Goal: Task Accomplishment & Management: Complete application form

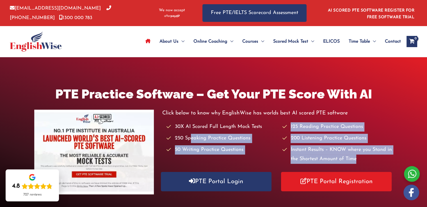
drag, startPoint x: 190, startPoint y: 136, endPoint x: 191, endPoint y: 166, distance: 30.3
click at [191, 166] on div "Click below to know why EnglishWise has worlds best AI scored PTE software 30X …" at bounding box center [277, 150] width 231 height 83
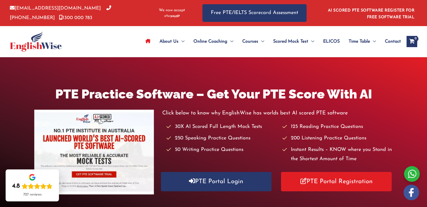
click at [278, 77] on div "PTE Practice Software – Get Your PTE Score With AI Click below to know why Engl…" at bounding box center [213, 140] width 427 height 167
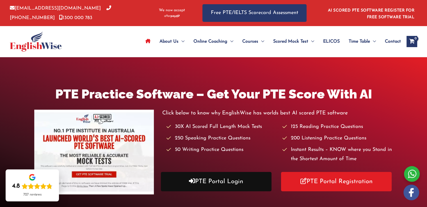
click at [205, 177] on link "PTE Portal Login" at bounding box center [216, 181] width 111 height 19
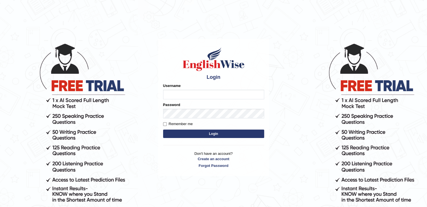
click at [224, 153] on p "Don't have an account? Create an account Forgot Password" at bounding box center [213, 159] width 101 height 17
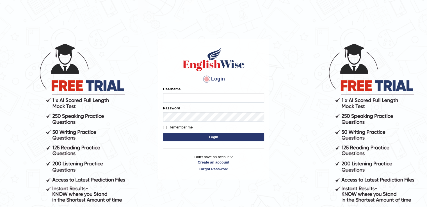
click at [226, 156] on p "Don't have an account? Create an account Forgot Password" at bounding box center [213, 162] width 101 height 17
drag, startPoint x: 226, startPoint y: 156, endPoint x: 223, endPoint y: 164, distance: 8.4
click at [223, 164] on p "Don't have an account? Create an account Forgot Password" at bounding box center [213, 162] width 101 height 17
click at [224, 161] on link "Create an account" at bounding box center [213, 162] width 101 height 5
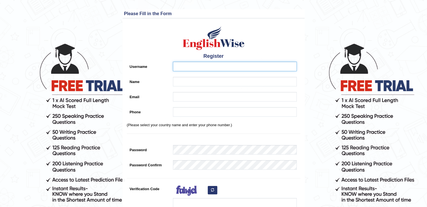
click at [244, 67] on input "Username" at bounding box center [235, 67] width 124 height 10
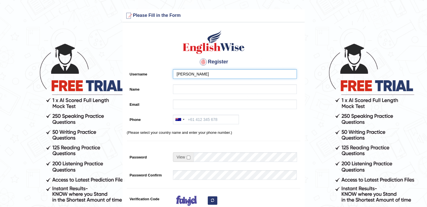
drag, startPoint x: 226, startPoint y: 76, endPoint x: 194, endPoint y: 67, distance: 33.0
click at [194, 67] on div "Register Username Diggu Name Email Phone Australia +61 India (भारत) +91 New Zea…" at bounding box center [214, 142] width 182 height 234
type input "Diggu"
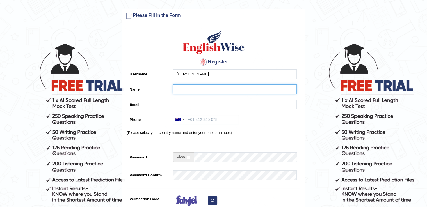
click at [207, 89] on input "Name" at bounding box center [235, 90] width 124 height 10
type input "[PERSON_NAME]"
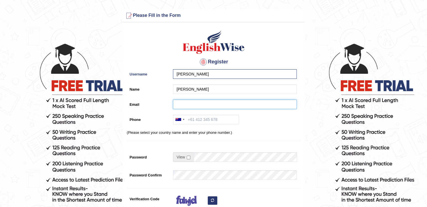
click at [195, 106] on input "Email" at bounding box center [235, 105] width 124 height 10
type input "ranasaloni922@gmail.com"
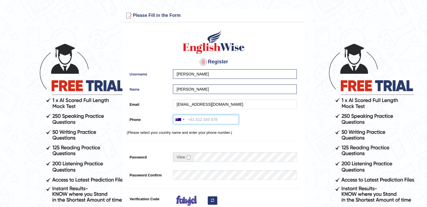
click at [226, 120] on input "Phone" at bounding box center [206, 120] width 66 height 10
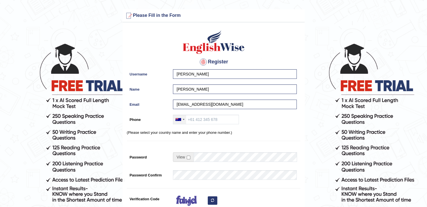
drag, startPoint x: 185, startPoint y: 119, endPoint x: 180, endPoint y: 119, distance: 5.1
click at [185, 119] on div at bounding box center [179, 119] width 13 height 9
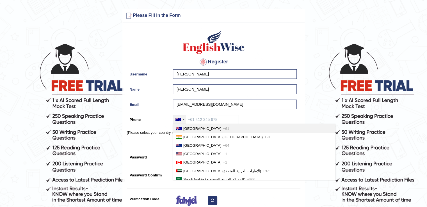
click at [180, 119] on div at bounding box center [179, 119] width 6 height 3
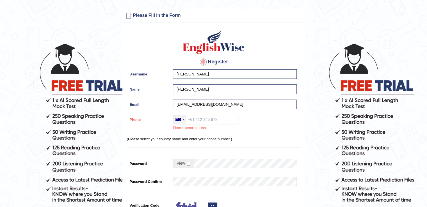
click at [177, 119] on div at bounding box center [179, 119] width 6 height 3
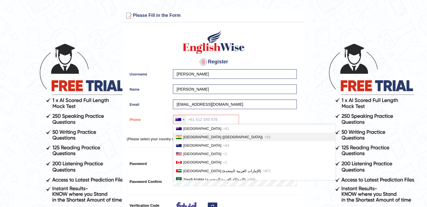
click at [187, 138] on span "India (भारत)" at bounding box center [222, 137] width 79 height 4
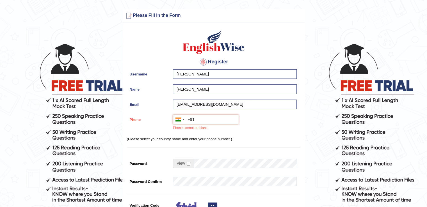
click at [216, 120] on input "+91" at bounding box center [206, 120] width 66 height 10
type input "+91 8683024451"
click at [183, 121] on div at bounding box center [179, 119] width 13 height 9
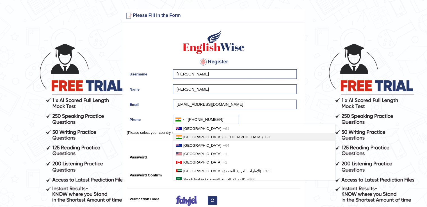
click at [188, 134] on li "India (भारत) +91" at bounding box center [254, 137] width 162 height 8
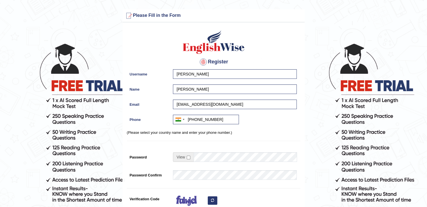
click at [186, 158] on span at bounding box center [183, 157] width 21 height 10
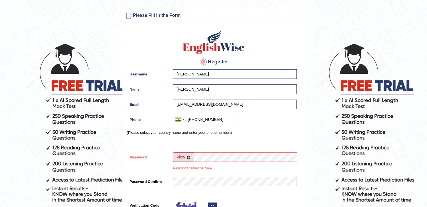
click at [190, 156] on input "checkbox" at bounding box center [189, 158] width 4 height 4
checkbox input "true"
click at [200, 159] on input "Password" at bounding box center [245, 157] width 103 height 10
type input "12345678a"
click at [188, 155] on span at bounding box center [183, 157] width 21 height 10
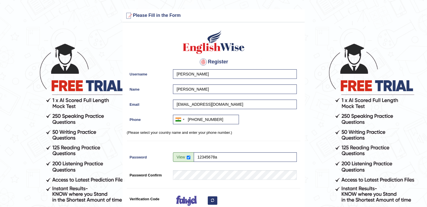
click at [189, 159] on span at bounding box center [183, 157] width 21 height 10
click at [188, 158] on input "checkbox" at bounding box center [189, 158] width 4 height 4
checkbox input "false"
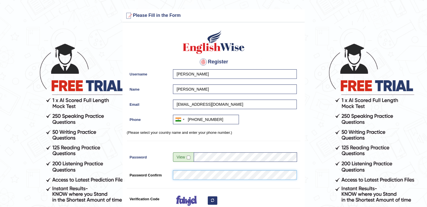
scroll to position [56, 0]
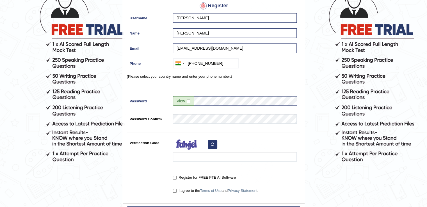
click at [211, 144] on icon "button" at bounding box center [212, 144] width 3 height 3
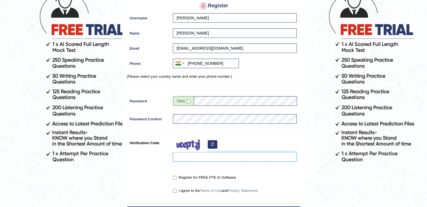
click at [192, 154] on input "Verification Code" at bounding box center [235, 157] width 124 height 10
type input "barorp"
click at [176, 177] on input "Register for FREE PTE AI Software" at bounding box center [175, 178] width 4 height 4
checkbox input "true"
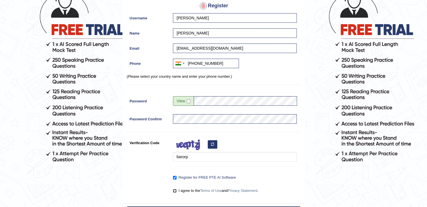
click at [174, 191] on input "I agree to the Terms of Use and Privacy Statement ." at bounding box center [175, 191] width 4 height 4
checkbox input "true"
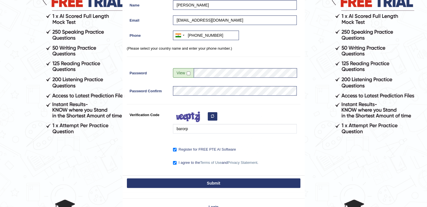
click at [213, 179] on button "Submit" at bounding box center [214, 184] width 174 height 10
type input "+918683024451"
click at [211, 185] on button "Submit" at bounding box center [214, 184] width 174 height 10
click at [206, 183] on button "Submit" at bounding box center [214, 184] width 174 height 10
click at [214, 183] on button "Submit" at bounding box center [214, 184] width 174 height 10
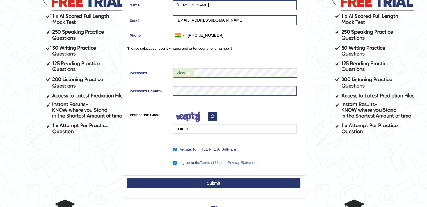
click at [215, 183] on button "Submit" at bounding box center [214, 184] width 174 height 10
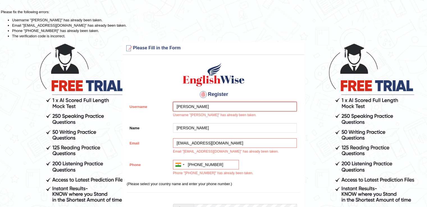
drag, startPoint x: 197, startPoint y: 104, endPoint x: 169, endPoint y: 106, distance: 27.9
click at [169, 106] on div "Username Diggu Username "Diggu" has already been taken." at bounding box center [214, 111] width 174 height 19
type input "d"
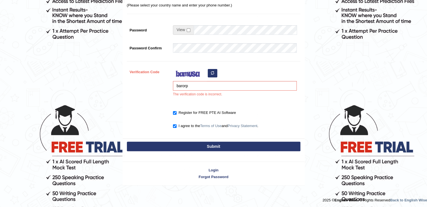
scroll to position [179, 0]
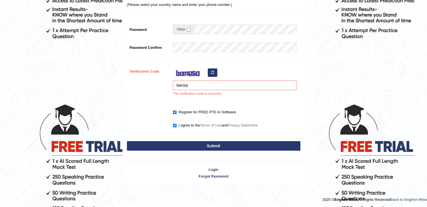
type input "ranasaloni"
click at [191, 143] on button "Submit" at bounding box center [214, 146] width 174 height 10
type input "+918683024451"
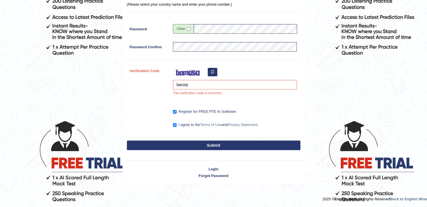
scroll to position [121, 0]
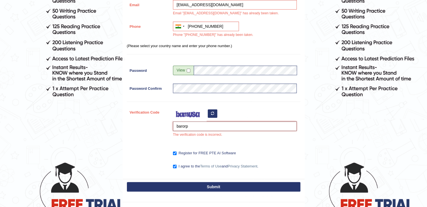
click at [200, 127] on input "barorp" at bounding box center [235, 127] width 124 height 10
click at [213, 114] on icon "button" at bounding box center [212, 113] width 3 height 3
click at [209, 112] on button "button" at bounding box center [213, 114] width 10 height 8
click at [210, 112] on div "barorp The verification code is incorrect." at bounding box center [233, 124] width 127 height 33
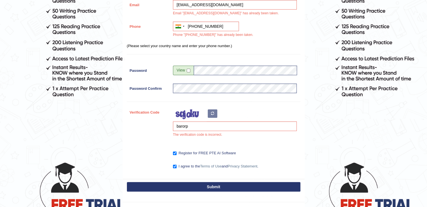
click at [210, 112] on div "barorp The verification code is incorrect." at bounding box center [233, 124] width 127 height 33
drag, startPoint x: 201, startPoint y: 123, endPoint x: 171, endPoint y: 126, distance: 29.6
click at [172, 126] on div "barorp The verification code is incorrect." at bounding box center [233, 124] width 127 height 33
click at [211, 123] on input "Verification Code" at bounding box center [235, 127] width 124 height 10
type input "reroov"
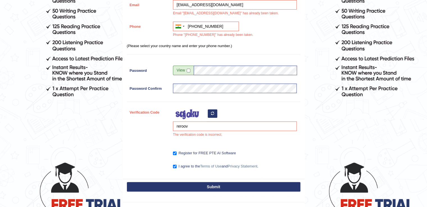
click at [219, 188] on button "Submit" at bounding box center [214, 187] width 174 height 10
click at [247, 185] on button "Submit" at bounding box center [214, 187] width 174 height 10
click at [246, 185] on button "Submit" at bounding box center [214, 187] width 174 height 10
click at [244, 185] on button "Submit" at bounding box center [214, 187] width 174 height 10
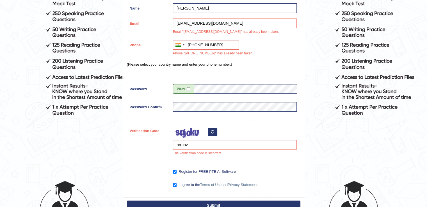
scroll to position [140, 0]
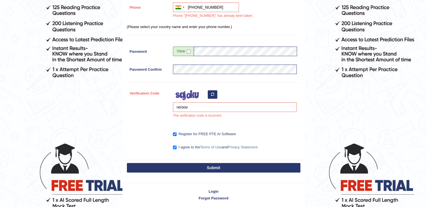
click at [217, 165] on button "Submit" at bounding box center [214, 168] width 174 height 10
click at [217, 166] on button "Submit" at bounding box center [214, 168] width 174 height 10
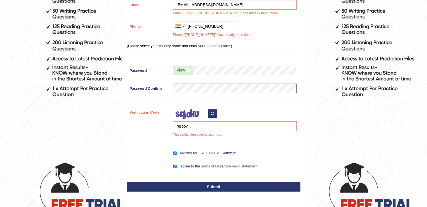
click at [189, 184] on button "Submit" at bounding box center [214, 187] width 174 height 10
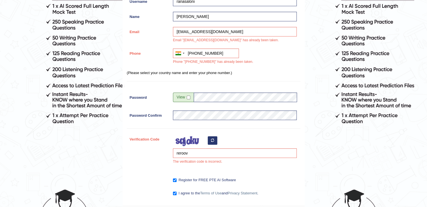
scroll to position [65, 0]
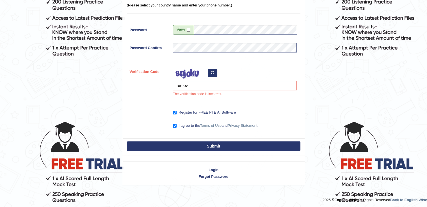
click at [244, 146] on button "Submit" at bounding box center [214, 147] width 174 height 10
drag, startPoint x: 244, startPoint y: 146, endPoint x: 224, endPoint y: 155, distance: 22.2
click at [226, 154] on div "Please Fill in the Form Register Username ranasaloni Name diggu rana Email rana…" at bounding box center [213, 12] width 183 height 287
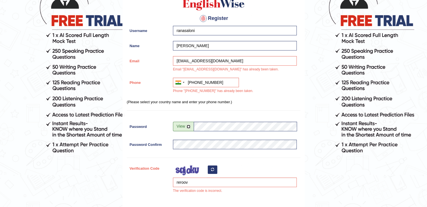
click at [188, 125] on input "checkbox" at bounding box center [189, 127] width 4 height 4
checkbox input "false"
click at [212, 169] on icon "button" at bounding box center [212, 169] width 3 height 3
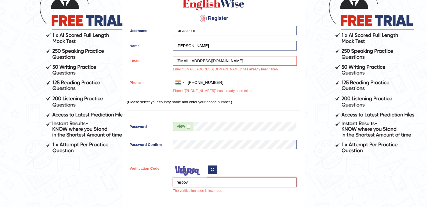
click at [195, 184] on input "reroov" at bounding box center [235, 183] width 124 height 10
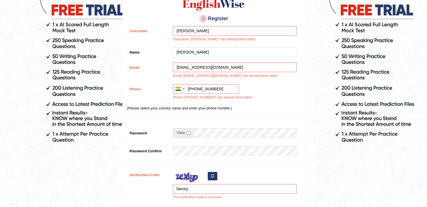
drag, startPoint x: 194, startPoint y: 25, endPoint x: 167, endPoint y: 24, distance: 26.7
click at [167, 24] on div "Register Username [PERSON_NAME] Username "[PERSON_NAME]" has already been taken…" at bounding box center [214, 112] width 182 height 260
click at [210, 31] on input "[PERSON_NAME]" at bounding box center [235, 31] width 124 height 10
type input "D"
type input "ranasaloni"
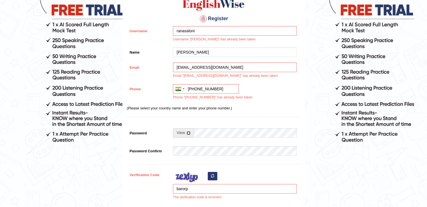
click at [188, 132] on input "checkbox" at bounding box center [189, 133] width 4 height 4
checkbox input "true"
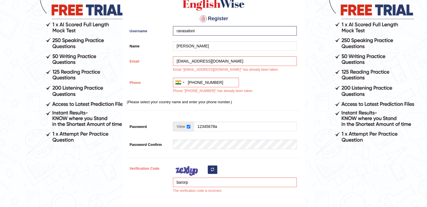
click at [214, 169] on button "button" at bounding box center [213, 170] width 10 height 8
drag, startPoint x: 194, startPoint y: 182, endPoint x: 169, endPoint y: 178, distance: 25.5
click at [169, 178] on div "Verification Code barorp The verification code is incorrect." at bounding box center [214, 180] width 174 height 33
click at [211, 169] on icon "button" at bounding box center [212, 169] width 3 height 3
click at [192, 180] on input "barorp" at bounding box center [235, 183] width 124 height 10
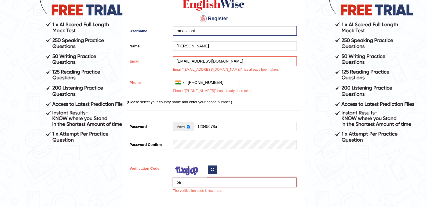
type input "b"
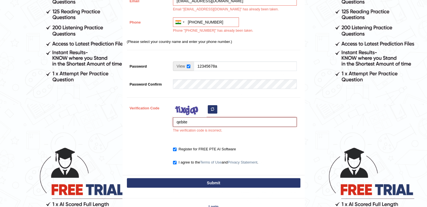
scroll to position [160, 0]
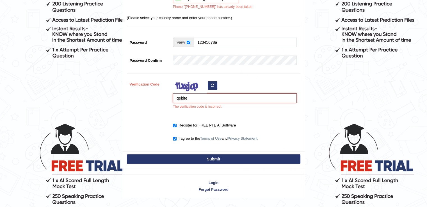
type input "qebite"
click at [241, 160] on button "Submit" at bounding box center [214, 159] width 174 height 10
type input "+918683024451"
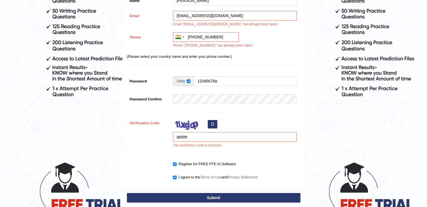
click at [240, 159] on div "Please Fill in the Form Register Username ranasaloni Name diggu rana Email rana…" at bounding box center [213, 64] width 183 height 287
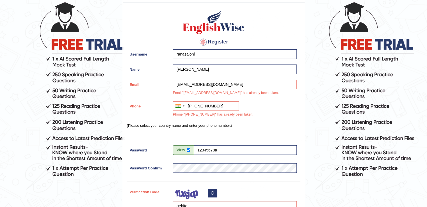
scroll to position [9, 0]
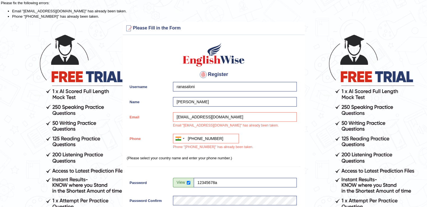
drag, startPoint x: 224, startPoint y: 132, endPoint x: 212, endPoint y: 136, distance: 12.2
click at [213, 138] on div "Register Username ranasaloni Name diggu rana Email ranasaloni922@gmail.com Emai…" at bounding box center [214, 165] width 182 height 254
drag, startPoint x: 221, startPoint y: 116, endPoint x: 179, endPoint y: 118, distance: 42.5
click at [179, 118] on input "ranasaloni922@gmail.com" at bounding box center [235, 117] width 124 height 10
click at [205, 118] on input "ranasaloni922@gmail.com" at bounding box center [235, 117] width 124 height 10
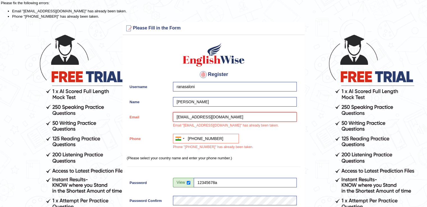
click at [200, 116] on input "ranasaloni922@gmail.com" at bounding box center [235, 117] width 124 height 10
drag, startPoint x: 199, startPoint y: 117, endPoint x: 176, endPoint y: 117, distance: 22.7
click at [176, 117] on input "ranasaloni922@gmail.com" at bounding box center [235, 117] width 124 height 10
drag, startPoint x: 202, startPoint y: 116, endPoint x: 172, endPoint y: 117, distance: 29.8
click at [172, 117] on div "ranasaloni922@gmail.com Email "ranasaloni922@gmail.com" has already been taken." at bounding box center [233, 121] width 127 height 19
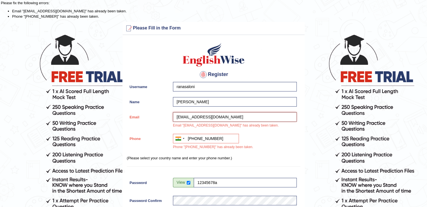
type input "diggurana321@gmail.com"
click at [206, 138] on input "+918683024451" at bounding box center [206, 139] width 66 height 10
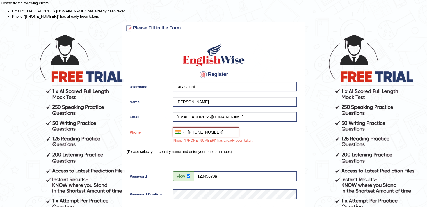
click at [208, 132] on input "+918683024451" at bounding box center [206, 132] width 66 height 10
type input "+9197285644451"
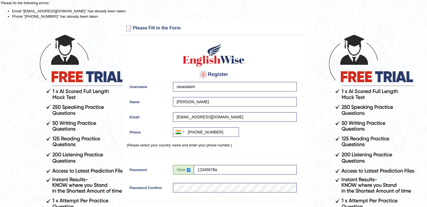
drag, startPoint x: 198, startPoint y: 81, endPoint x: 192, endPoint y: 88, distance: 9.2
click at [192, 88] on div "Register Username ranasaloni Name diggu rana Email diggurana321@gmail.com Phone…" at bounding box center [214, 158] width 182 height 241
click at [202, 89] on input "ranasaloni" at bounding box center [235, 87] width 124 height 10
drag, startPoint x: 200, startPoint y: 89, endPoint x: 172, endPoint y: 85, distance: 28.2
click at [172, 85] on div "ranasaloni" at bounding box center [233, 88] width 127 height 12
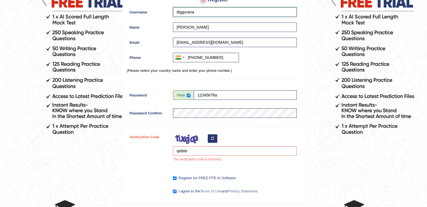
scroll to position [93, 0]
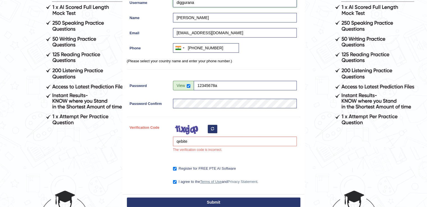
type input "diggurana"
click at [218, 201] on button "Submit" at bounding box center [214, 203] width 174 height 10
click at [219, 204] on button "Submit" at bounding box center [214, 203] width 174 height 10
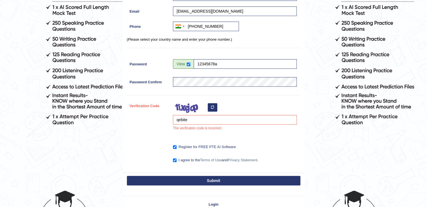
scroll to position [71, 0]
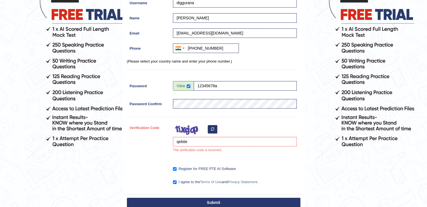
click at [219, 203] on button "Submit" at bounding box center [214, 203] width 174 height 10
click at [221, 201] on button "Submit" at bounding box center [214, 203] width 174 height 10
click at [211, 202] on button "Submit" at bounding box center [214, 203] width 174 height 10
click at [219, 202] on button "Submit" at bounding box center [214, 203] width 174 height 10
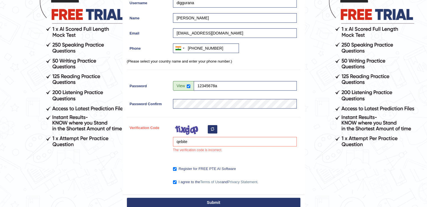
click at [219, 202] on button "Submit" at bounding box center [214, 203] width 174 height 10
click at [215, 127] on button "button" at bounding box center [213, 129] width 10 height 8
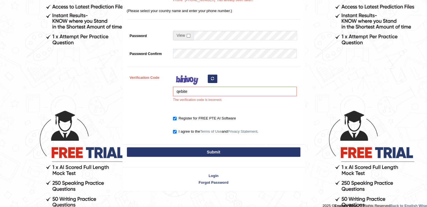
scroll to position [179, 0]
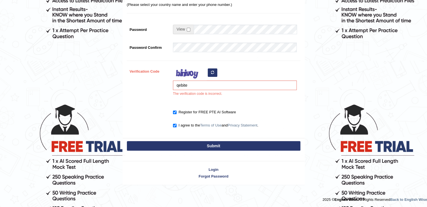
click at [209, 144] on button "Submit" at bounding box center [214, 146] width 174 height 10
type input "[PHONE_NUMBER]"
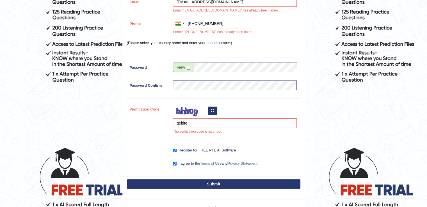
scroll to position [174, 0]
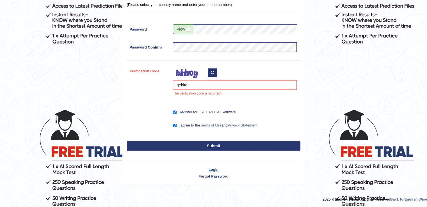
click at [209, 169] on link "Login" at bounding box center [214, 169] width 182 height 5
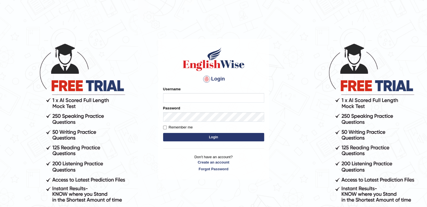
click at [245, 98] on input "Username" at bounding box center [213, 98] width 101 height 10
type input "diggurana"
click at [236, 111] on div "Password" at bounding box center [213, 114] width 101 height 16
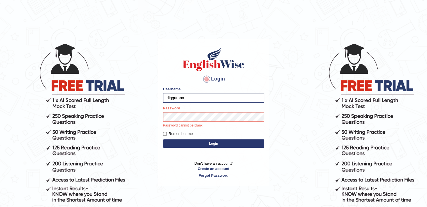
click at [169, 142] on button "Login" at bounding box center [213, 144] width 101 height 8
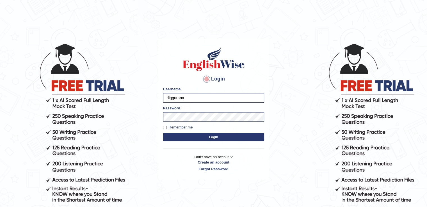
click at [224, 140] on button "Login" at bounding box center [213, 137] width 101 height 8
click at [227, 137] on button "Login" at bounding box center [213, 137] width 101 height 8
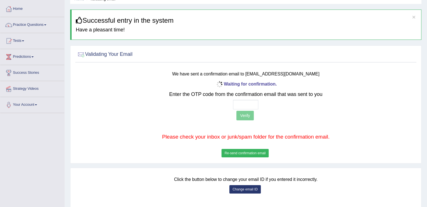
scroll to position [84, 0]
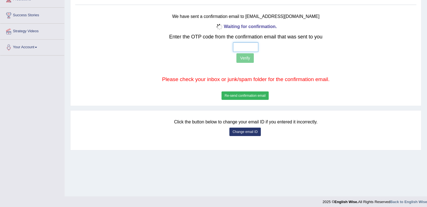
click at [248, 45] on input "text" at bounding box center [245, 47] width 25 height 10
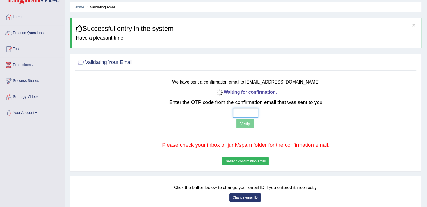
scroll to position [28, 0]
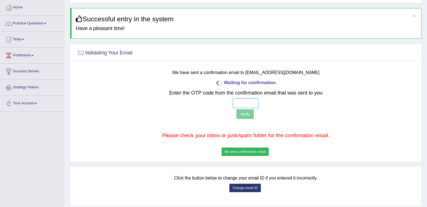
click at [243, 103] on input "text" at bounding box center [245, 104] width 25 height 10
click at [243, 150] on button "Re-send confirmation email" at bounding box center [245, 152] width 47 height 8
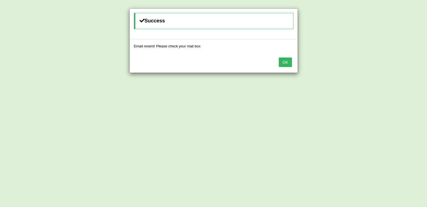
click at [285, 67] on div "OK" at bounding box center [214, 63] width 168 height 20
click at [288, 59] on button "OK" at bounding box center [285, 63] width 13 height 10
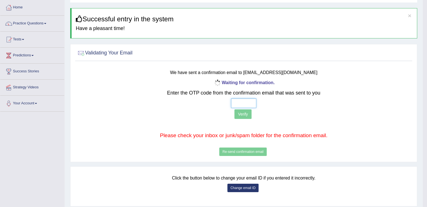
click at [235, 101] on input "text" at bounding box center [243, 104] width 25 height 10
type input "6 6 8 4"
click at [242, 111] on button "Verify" at bounding box center [242, 115] width 17 height 10
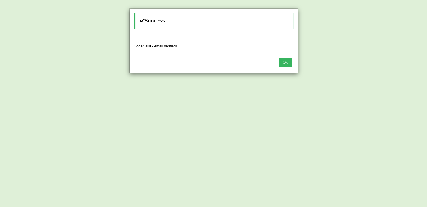
click at [289, 60] on button "OK" at bounding box center [285, 63] width 13 height 10
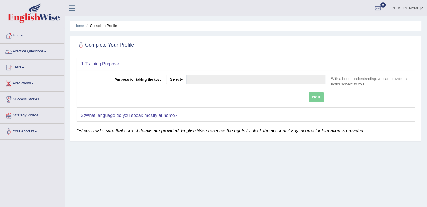
click at [318, 97] on div "Next" at bounding box center [204, 97] width 247 height 11
click at [321, 95] on div "Next" at bounding box center [204, 97] width 247 height 11
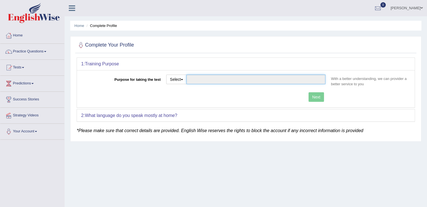
click at [262, 79] on input "Purpose for taking the test" at bounding box center [255, 80] width 139 height 10
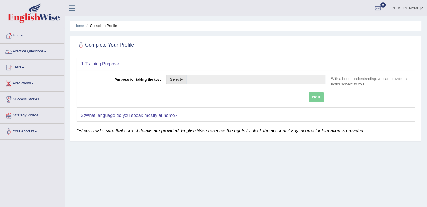
click at [181, 80] on button "Select" at bounding box center [176, 80] width 21 height 10
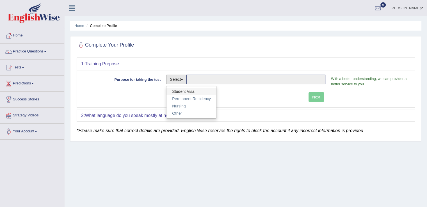
click at [201, 90] on link "Student Visa" at bounding box center [192, 91] width 50 height 7
type input "Student Visa"
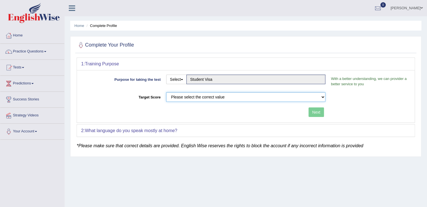
click at [267, 92] on select "Please select the correct value 50 (6 bands) 58 (6.5 bands) 65 (7 bands) 79 (8 …" at bounding box center [245, 97] width 159 height 10
select select "65"
click at [166, 92] on select "Please select the correct value 50 (6 bands) 58 (6.5 bands) 65 (7 bands) 79 (8 …" at bounding box center [245, 97] width 159 height 10
click at [319, 113] on button "Next" at bounding box center [316, 113] width 15 height 10
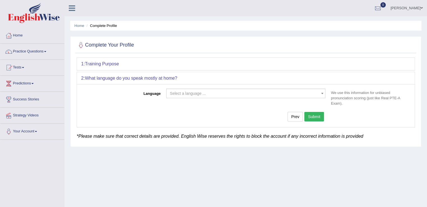
click at [254, 91] on span "Select a language ..." at bounding box center [244, 94] width 149 height 6
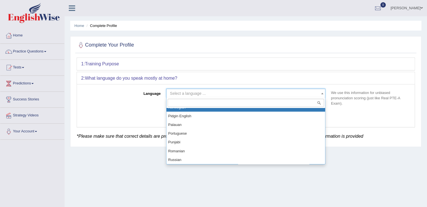
scroll to position [365, 0]
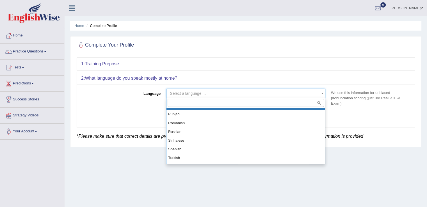
click at [274, 104] on input "search" at bounding box center [246, 103] width 156 height 8
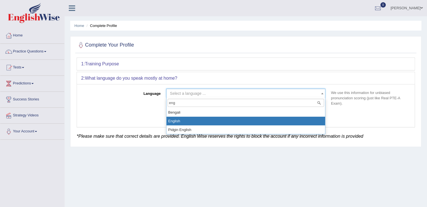
type input "eng"
select select "English"
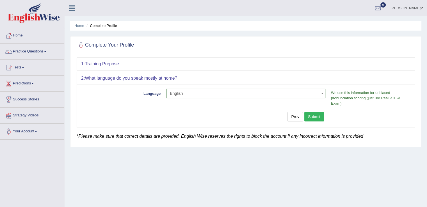
click at [315, 115] on button "Submit" at bounding box center [314, 117] width 20 height 10
click at [315, 113] on button "Submit" at bounding box center [314, 117] width 20 height 10
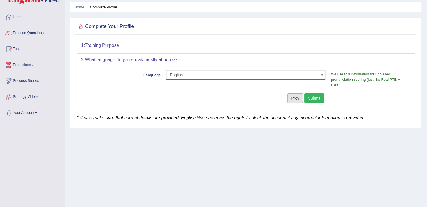
scroll to position [28, 0]
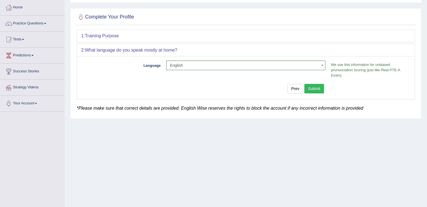
click at [315, 89] on button "Submit" at bounding box center [314, 89] width 20 height 10
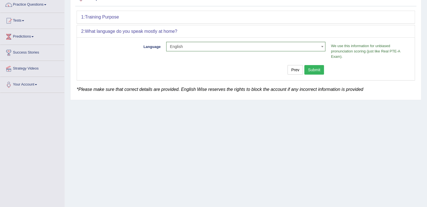
scroll to position [56, 0]
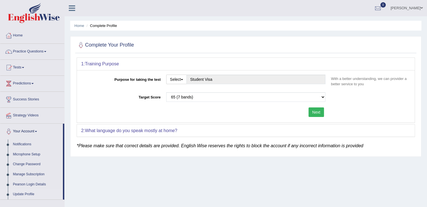
click at [318, 115] on button "Next" at bounding box center [316, 113] width 15 height 10
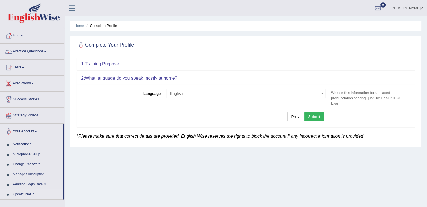
click at [315, 113] on button "Submit" at bounding box center [314, 117] width 20 height 10
click at [309, 116] on button "Submit" at bounding box center [314, 117] width 20 height 10
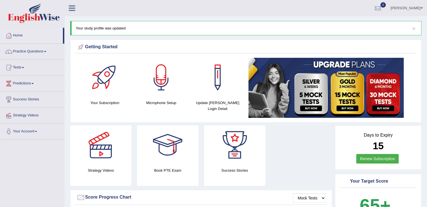
click at [45, 65] on link "Tests" at bounding box center [32, 67] width 64 height 14
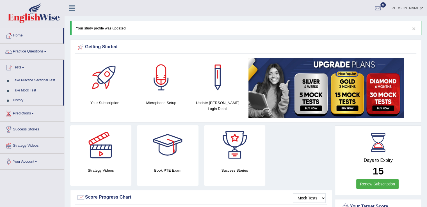
click at [162, 84] on div at bounding box center [161, 77] width 39 height 39
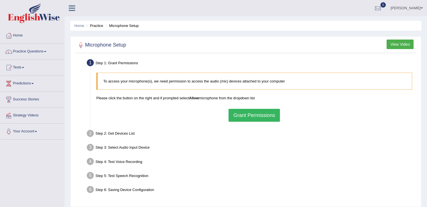
click at [247, 113] on button "Grant Permissions" at bounding box center [254, 115] width 51 height 13
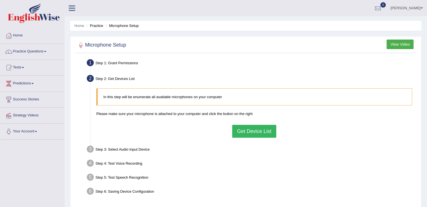
click at [246, 133] on button "Get Device List" at bounding box center [254, 131] width 44 height 13
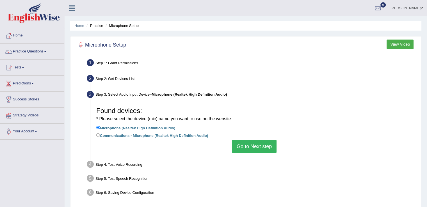
click at [245, 147] on button "Go to Next step" at bounding box center [254, 146] width 45 height 13
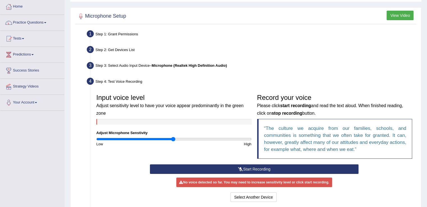
scroll to position [56, 0]
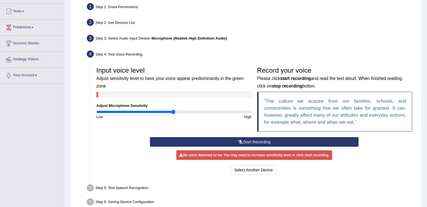
click at [274, 142] on button "Start Recording" at bounding box center [254, 142] width 209 height 10
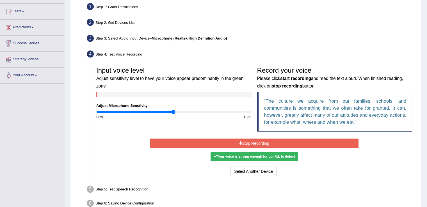
click at [270, 143] on button "Stop Recording" at bounding box center [254, 144] width 209 height 10
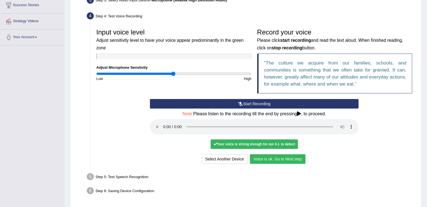
scroll to position [112, 0]
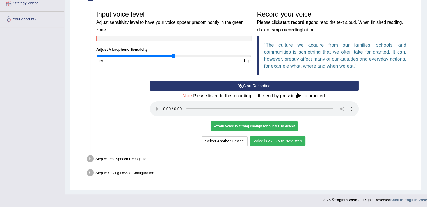
click at [283, 140] on button "Voice is ok. Go to Next step" at bounding box center [278, 141] width 56 height 10
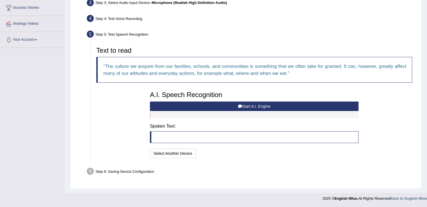
scroll to position [91, 0]
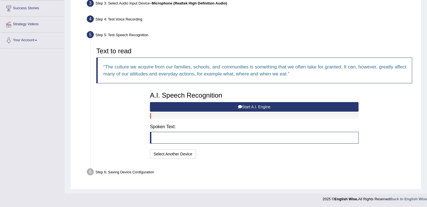
click at [236, 134] on blockquote at bounding box center [254, 138] width 209 height 12
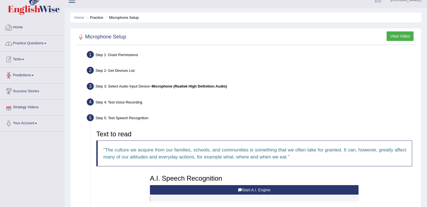
scroll to position [7, 0]
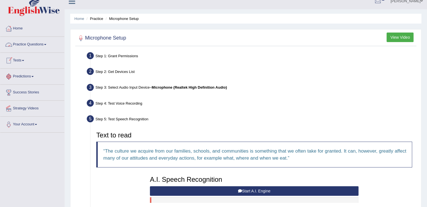
click at [29, 60] on link "Tests" at bounding box center [32, 60] width 64 height 14
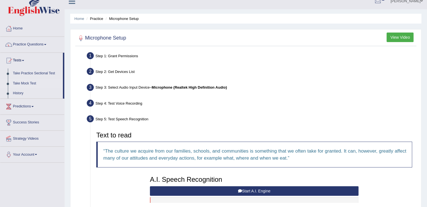
click at [36, 81] on link "Take Mock Test" at bounding box center [36, 84] width 53 height 10
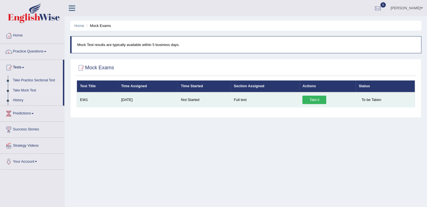
click at [320, 100] on link "Take it" at bounding box center [314, 100] width 24 height 8
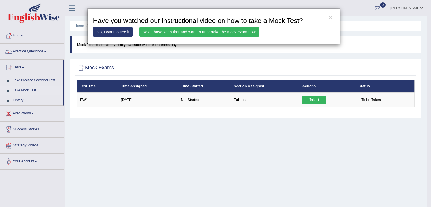
click at [236, 32] on link "Yes, I have seen that and want to undertake the mock exam now" at bounding box center [200, 32] width 120 height 10
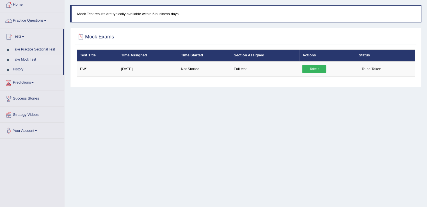
scroll to position [35, 0]
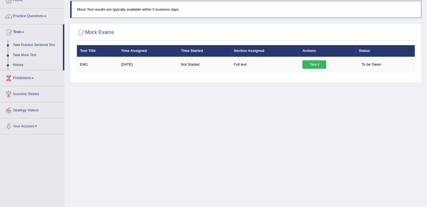
click at [32, 42] on link "Take Practice Sectional Test" at bounding box center [36, 45] width 53 height 10
